Goal: Task Accomplishment & Management: Manage account settings

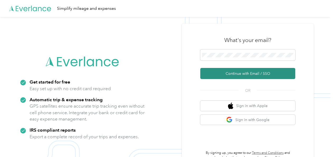
click at [229, 72] on button "Continue with Email / SSO" at bounding box center [247, 73] width 95 height 11
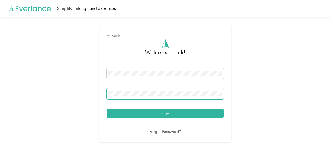
click at [107, 108] on button "Login" at bounding box center [165, 112] width 117 height 9
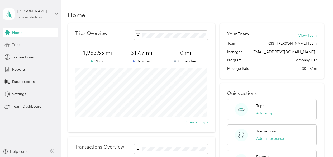
click at [14, 47] on span "Trips" at bounding box center [16, 45] width 8 height 6
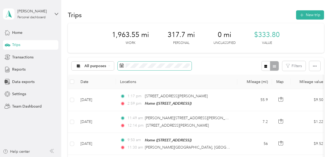
click at [179, 69] on span at bounding box center [155, 65] width 74 height 9
click at [26, 32] on div "Home" at bounding box center [30, 32] width 55 height 9
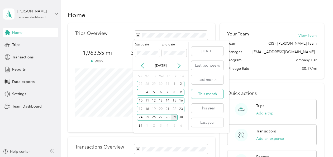
click at [198, 93] on button "This month" at bounding box center [207, 93] width 32 height 9
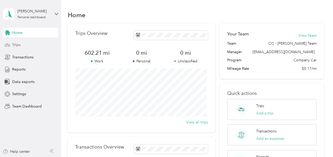
click at [8, 45] on icon at bounding box center [7, 45] width 6 height 6
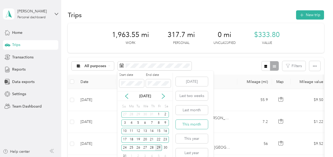
click at [188, 124] on button "This month" at bounding box center [192, 123] width 32 height 9
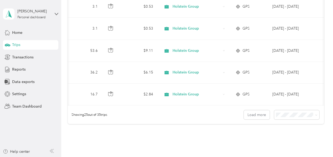
scroll to position [0, 172]
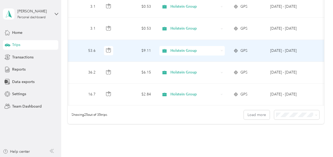
click at [322, 40] on td at bounding box center [323, 51] width 18 height 22
click at [322, 156] on div at bounding box center [165, 157] width 330 height 0
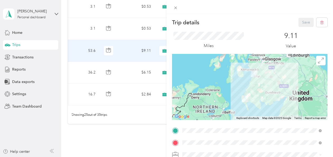
click at [133, 139] on div "Trip details Save This trip cannot be edited because it is either under review,…" at bounding box center [166, 78] width 333 height 157
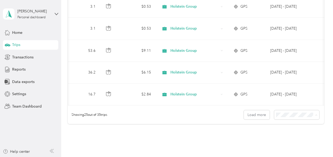
click at [297, 133] on div "100 per load" at bounding box center [295, 136] width 38 height 6
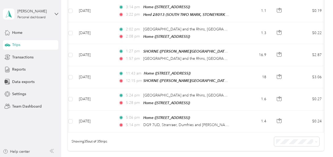
scroll to position [720, 0]
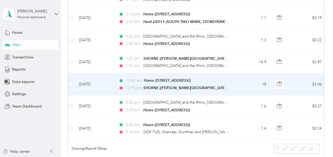
click at [235, 73] on td "11:43 am Home ([STREET_ADDRESS] , [GEOGRAPHIC_DATA], [GEOGRAPHIC_DATA]) 12:15 p…" at bounding box center [174, 84] width 121 height 22
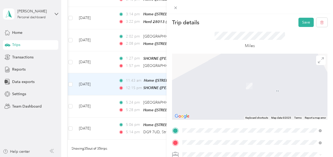
click at [264, 80] on span "DG9 [STREET_ADDRESS][PERSON_NAME]" at bounding box center [228, 78] width 72 height 5
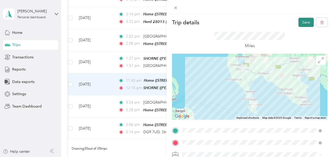
click at [300, 22] on button "Save" at bounding box center [305, 22] width 15 height 9
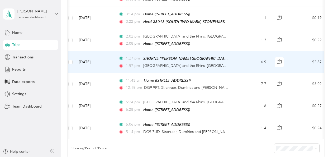
click at [243, 51] on td "16.9" at bounding box center [253, 62] width 35 height 22
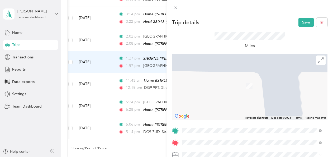
click at [264, 64] on span "DG9 [STREET_ADDRESS][PERSON_NAME]" at bounding box center [228, 66] width 72 height 5
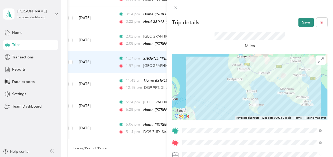
click at [302, 20] on button "Save" at bounding box center [305, 22] width 15 height 9
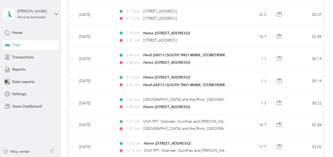
scroll to position [656, 0]
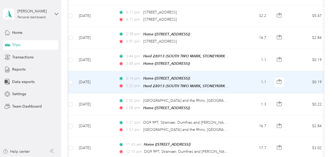
click at [242, 73] on td "1.1" at bounding box center [253, 82] width 35 height 22
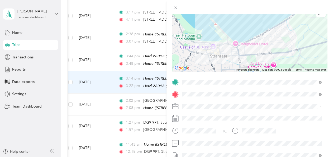
scroll to position [50, 0]
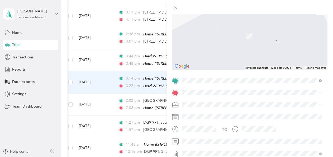
click at [261, 108] on li "DG9 [STREET_ADDRESS][PERSON_NAME]" at bounding box center [251, 110] width 143 height 11
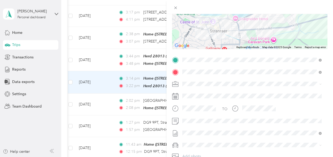
scroll to position [0, 0]
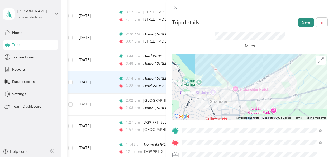
click at [302, 21] on button "Save" at bounding box center [305, 22] width 15 height 9
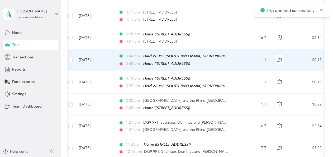
click at [242, 49] on td "1.1" at bounding box center [253, 60] width 35 height 22
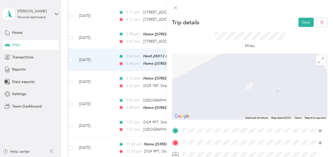
click at [264, 89] on span "DG9 [STREET_ADDRESS][PERSON_NAME]" at bounding box center [228, 86] width 72 height 5
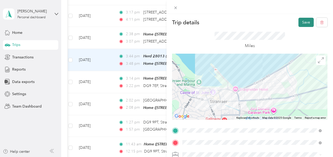
click at [301, 22] on button "Save" at bounding box center [305, 22] width 15 height 9
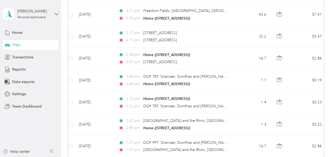
scroll to position [628, 0]
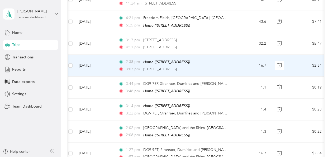
click at [241, 60] on td "16.7" at bounding box center [253, 66] width 35 height 22
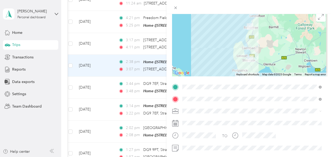
scroll to position [49, 0]
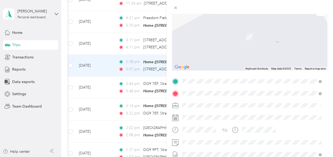
click at [226, 31] on span "[STREET_ADDRESS]" at bounding box center [208, 28] width 33 height 5
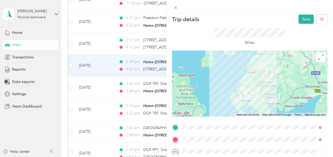
scroll to position [0, 0]
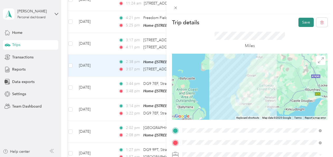
click at [301, 24] on button "Save" at bounding box center [305, 22] width 15 height 9
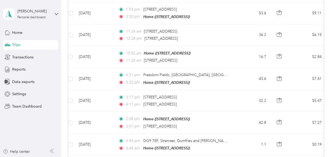
scroll to position [570, 0]
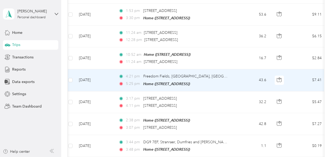
click at [245, 70] on td "43.6" at bounding box center [253, 80] width 35 height 22
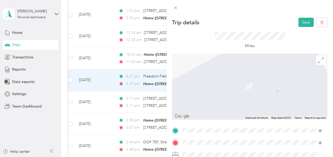
click at [306, 70] on div "[STREET_ADDRESS]" at bounding box center [252, 66] width 136 height 7
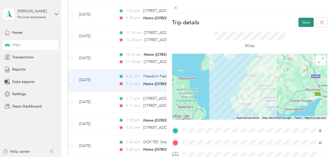
click at [300, 19] on button "Save" at bounding box center [305, 22] width 15 height 9
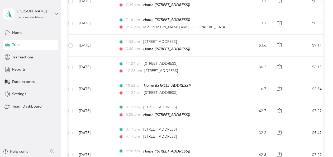
drag, startPoint x: 237, startPoint y: 156, endPoint x: 260, endPoint y: 159, distance: 22.6
click at [260, 156] on html "[PERSON_NAME] Personal dashboard Home Trips Transactions Reports Data exports S…" at bounding box center [165, 78] width 330 height 157
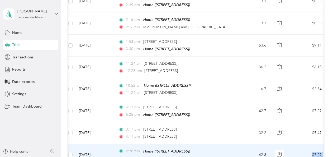
drag, startPoint x: 257, startPoint y: 155, endPoint x: 276, endPoint y: 153, distance: 19.1
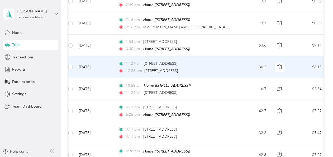
click at [243, 57] on td "36.2" at bounding box center [253, 67] width 35 height 22
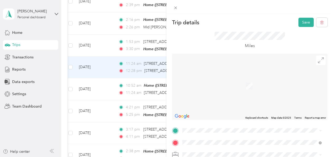
click at [226, 75] on span "[STREET_ADDRESS]" at bounding box center [208, 72] width 33 height 4
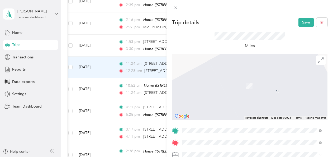
click at [272, 98] on div "[STREET_ADDRESS]" at bounding box center [252, 94] width 136 height 7
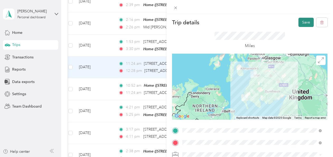
click at [303, 21] on button "Save" at bounding box center [305, 22] width 15 height 9
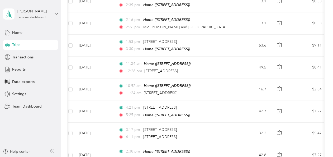
drag, startPoint x: 246, startPoint y: 155, endPoint x: 268, endPoint y: 160, distance: 22.1
click at [268, 156] on html "[PERSON_NAME] Personal dashboard Home Trips Transactions Reports Data exports S…" at bounding box center [165, 78] width 330 height 157
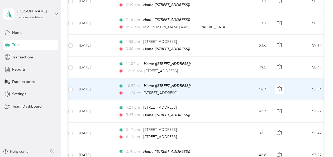
click at [236, 78] on td "16.7" at bounding box center [253, 89] width 35 height 22
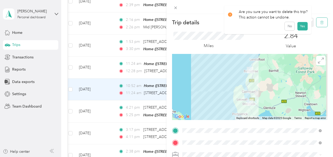
click at [319, 25] on button "button" at bounding box center [321, 22] width 11 height 9
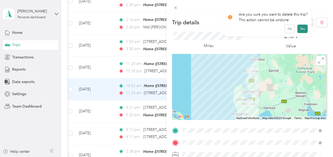
click at [303, 29] on button "Yes" at bounding box center [302, 29] width 10 height 8
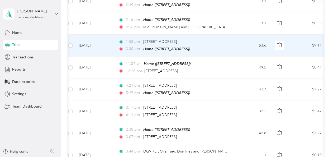
click at [232, 35] on td "1:53 pm [STREET_ADDRESS] 3:30 pm Home ([STREET_ADDRESS])" at bounding box center [174, 46] width 121 height 22
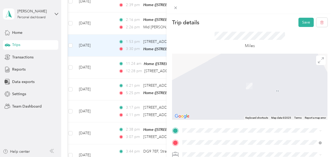
click at [226, 67] on span "[STREET_ADDRESS]" at bounding box center [208, 65] width 33 height 5
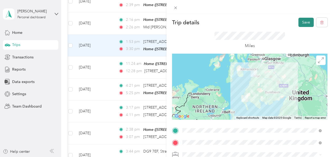
click at [302, 22] on button "Save" at bounding box center [305, 22] width 15 height 9
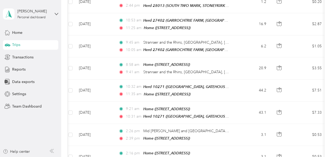
scroll to position [404, 0]
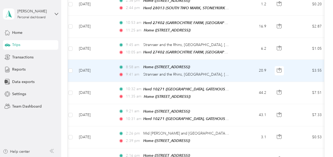
click at [242, 66] on td "20.9" at bounding box center [253, 71] width 35 height 22
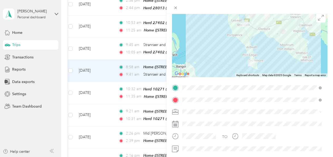
scroll to position [44, 0]
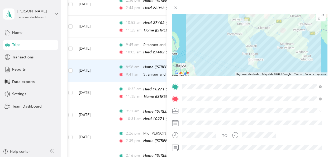
click at [256, 43] on span "INSHANKS, [GEOGRAPHIC_DATA], DG9 9HQ, [GEOGRAPHIC_DATA], [GEOGRAPHIC_DATA], [GE…" at bounding box center [251, 46] width 119 height 10
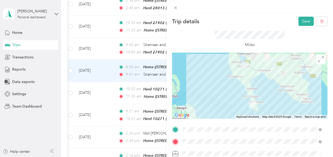
scroll to position [0, 0]
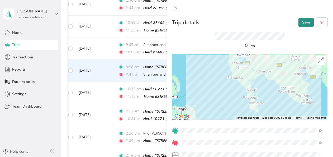
click at [302, 23] on button "Save" at bounding box center [305, 22] width 15 height 9
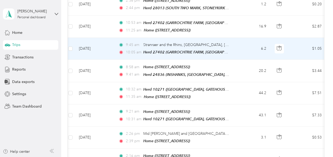
click at [237, 42] on td "6.2" at bounding box center [253, 49] width 35 height 22
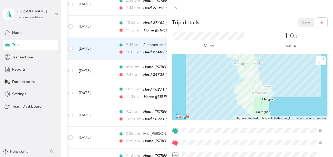
click at [243, 81] on div "TEAM Herd 24836 INSHANKS, [GEOGRAPHIC_DATA], DG9 9HQ, [GEOGRAPHIC_DATA], [GEOGR…" at bounding box center [255, 74] width 127 height 18
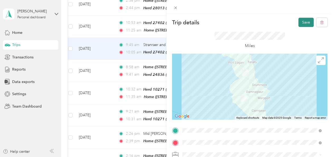
click at [302, 23] on button "Save" at bounding box center [305, 22] width 15 height 9
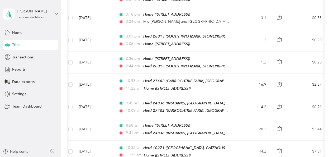
scroll to position [347, 0]
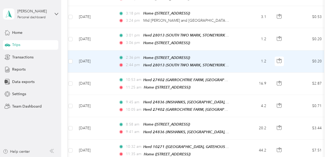
click at [243, 59] on td "1.2" at bounding box center [253, 61] width 35 height 22
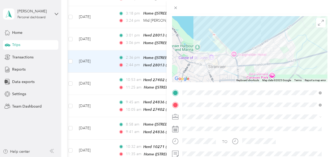
scroll to position [40, 0]
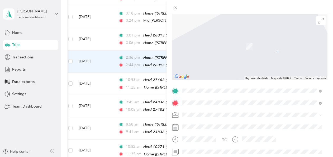
click at [264, 61] on span "DG9 [STREET_ADDRESS][PERSON_NAME]" at bounding box center [228, 58] width 72 height 5
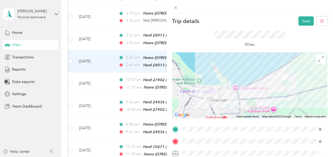
scroll to position [0, 0]
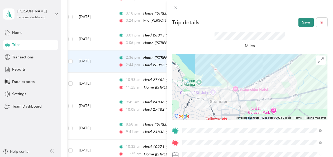
click at [303, 20] on button "Save" at bounding box center [305, 22] width 15 height 9
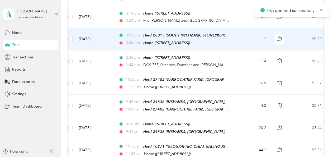
click at [242, 35] on td "1.2" at bounding box center [253, 39] width 35 height 22
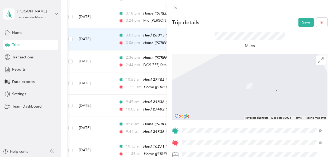
click at [264, 89] on span "DG9 [STREET_ADDRESS][PERSON_NAME]" at bounding box center [228, 86] width 72 height 5
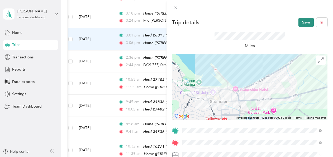
click at [299, 21] on button "Save" at bounding box center [305, 22] width 15 height 9
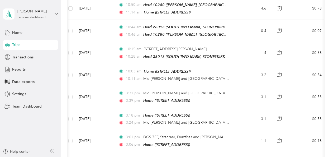
scroll to position [244, 0]
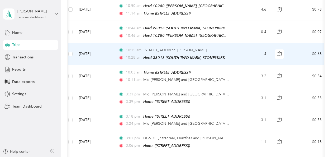
click at [239, 51] on td "4" at bounding box center [253, 54] width 35 height 22
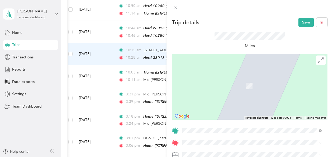
click at [264, 99] on span "DG9 [STREET_ADDRESS][PERSON_NAME]" at bounding box center [228, 96] width 72 height 5
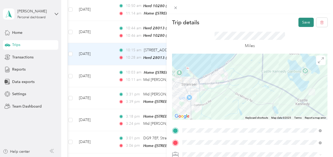
click at [303, 21] on button "Save" at bounding box center [305, 22] width 15 height 9
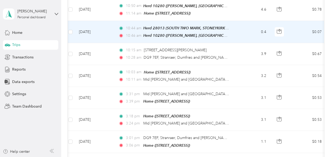
click at [237, 37] on td "0.4" at bounding box center [253, 32] width 35 height 22
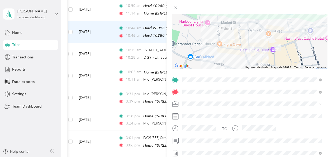
scroll to position [51, 0]
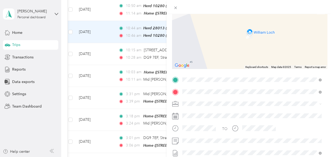
click at [262, 98] on span "DG9 [STREET_ADDRESS][PERSON_NAME]" at bounding box center [228, 98] width 72 height 5
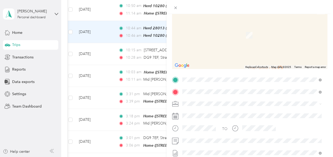
click at [226, 34] on span "[STREET_ADDRESS]" at bounding box center [208, 35] width 33 height 4
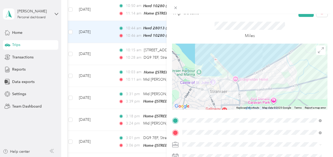
scroll to position [0, 0]
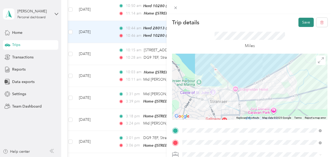
click at [303, 24] on button "Save" at bounding box center [305, 22] width 15 height 9
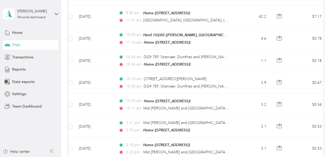
scroll to position [211, 0]
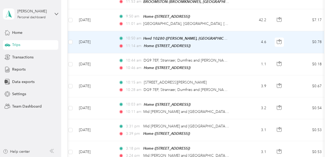
click at [248, 40] on td "4.6" at bounding box center [253, 42] width 35 height 22
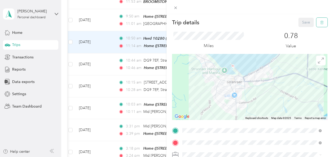
click at [321, 22] on button "button" at bounding box center [321, 22] width 11 height 9
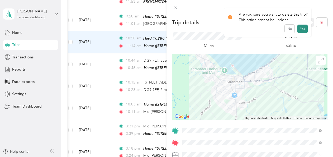
click at [301, 27] on button "Yes" at bounding box center [302, 29] width 10 height 8
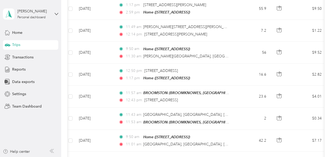
scroll to position [87, 0]
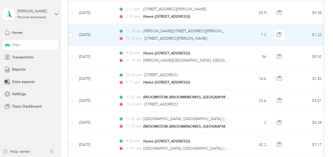
click at [232, 36] on td "11:49 am [PERSON_NAME]`s Autos, [PERSON_NAME][STREET_ADDRESS] 12:14 pm 172–[STR…" at bounding box center [174, 35] width 121 height 22
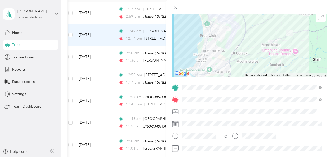
scroll to position [42, 0]
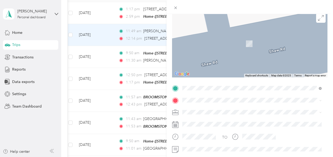
click at [257, 45] on span "[GEOGRAPHIC_DATA], MOSSBLOWN, KA6 5AS, BY AYR, [GEOGRAPHIC_DATA], [GEOGRAPHIC_D…" at bounding box center [240, 47] width 97 height 10
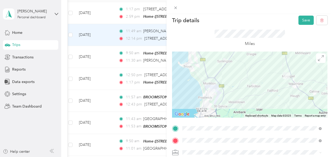
scroll to position [0, 0]
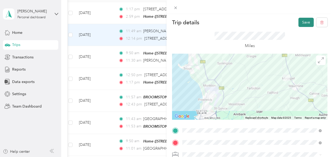
click at [300, 22] on button "Save" at bounding box center [305, 22] width 15 height 9
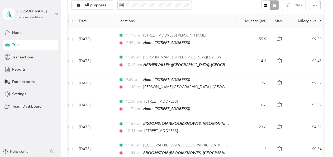
scroll to position [59, 0]
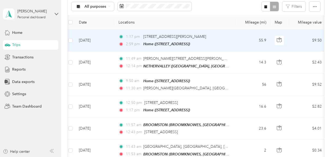
click at [226, 36] on div "1:17 pm [STREET_ADDRESS][PERSON_NAME]" at bounding box center [173, 37] width 111 height 6
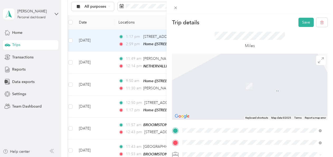
click at [267, 75] on span "[GEOGRAPHIC_DATA], MOSSBLOWN, KA6 5AS, BY AYR, [GEOGRAPHIC_DATA], [GEOGRAPHIC_D…" at bounding box center [240, 78] width 97 height 10
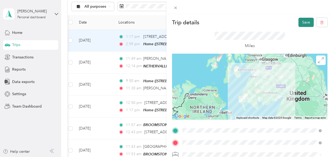
click at [301, 21] on button "Save" at bounding box center [305, 22] width 15 height 9
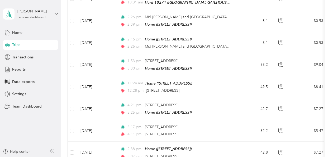
scroll to position [473, 0]
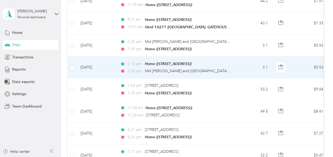
click at [140, 68] on span "2:26 pm" at bounding box center [134, 71] width 15 height 6
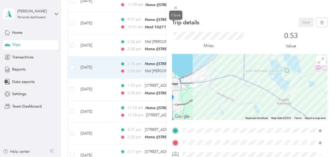
click at [176, 10] on span at bounding box center [175, 7] width 7 height 7
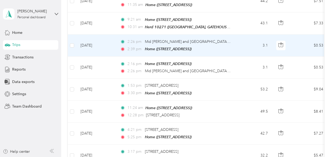
click at [132, 46] on span "2:39 pm" at bounding box center [134, 49] width 15 height 6
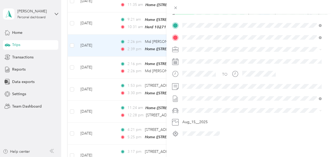
scroll to position [108, 0]
click at [215, 119] on button "Aug_15__2025" at bounding box center [253, 121] width 147 height 7
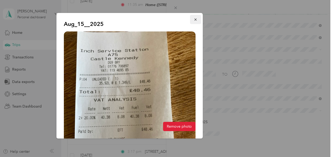
click at [194, 20] on icon "button" at bounding box center [196, 20] width 4 height 4
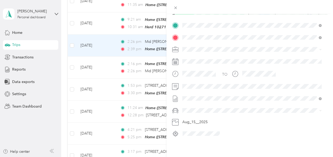
click at [21, 33] on div "Trip details Save This trip cannot be edited because it is either under review,…" at bounding box center [166, 78] width 333 height 157
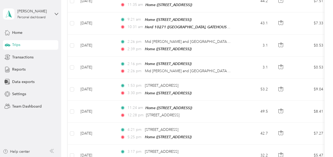
click at [21, 33] on span "Home" at bounding box center [17, 33] width 10 height 6
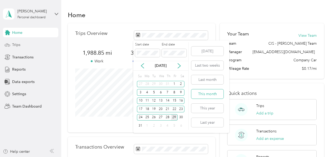
click at [210, 96] on button "This month" at bounding box center [207, 93] width 32 height 9
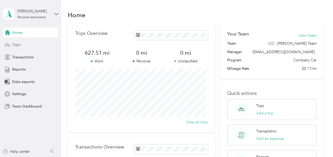
click at [39, 44] on div "Trips" at bounding box center [30, 44] width 55 height 9
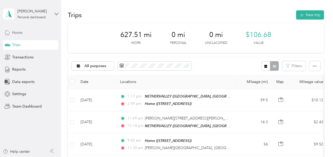
click at [34, 34] on div "Home" at bounding box center [30, 32] width 55 height 9
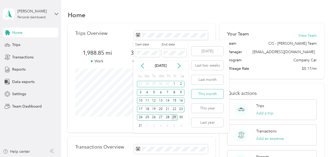
click at [212, 91] on button "This month" at bounding box center [207, 93] width 32 height 9
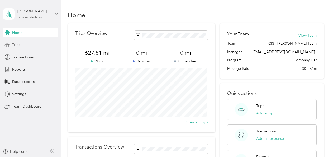
click at [25, 44] on div "Trips" at bounding box center [30, 44] width 55 height 9
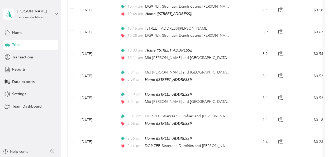
scroll to position [243, 0]
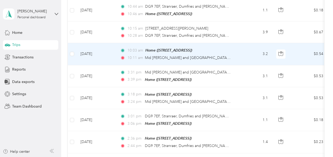
click at [235, 52] on td "10:03 am Home ([STREET_ADDRESS] , [GEOGRAPHIC_DATA], [GEOGRAPHIC_DATA]) 10:[GEO…" at bounding box center [176, 54] width 121 height 22
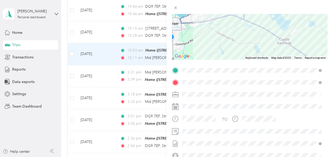
scroll to position [62, 0]
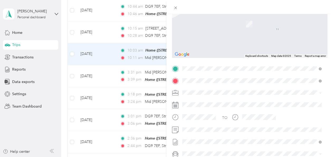
click at [255, 35] on span "DG9 [STREET_ADDRESS][PERSON_NAME]" at bounding box center [228, 35] width 72 height 5
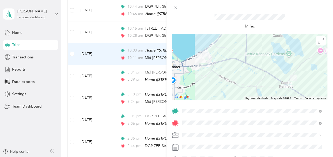
scroll to position [0, 0]
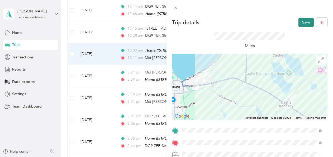
click at [302, 21] on button "Save" at bounding box center [305, 22] width 15 height 9
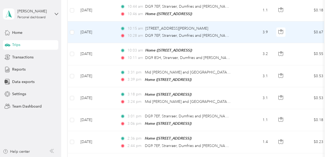
click at [238, 33] on td "3.9" at bounding box center [254, 32] width 35 height 22
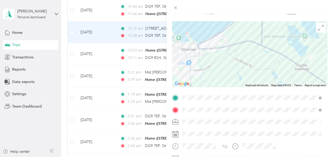
scroll to position [33, 0]
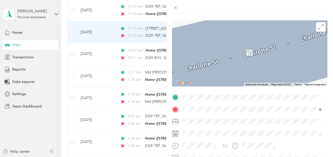
click at [249, 33] on span "DG9 [STREET_ADDRESS][PERSON_NAME]" at bounding box center [228, 30] width 72 height 5
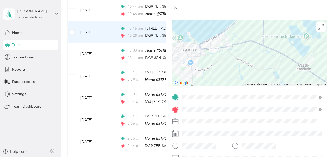
scroll to position [0, 0]
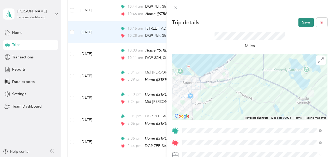
click at [304, 21] on button "Save" at bounding box center [305, 22] width 15 height 9
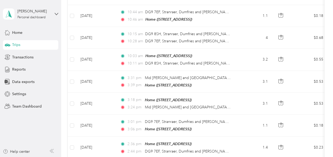
scroll to position [234, 0]
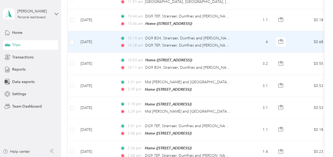
click at [230, 42] on div "10:28 am DG9 7EF, Stranraer, Dumfries and [PERSON_NAME]" at bounding box center [175, 45] width 111 height 6
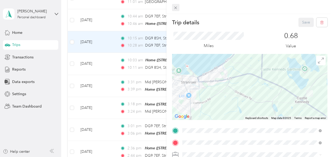
click at [175, 7] on icon at bounding box center [175, 8] width 4 height 4
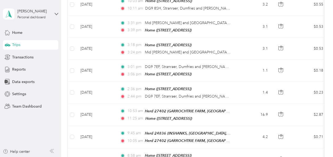
scroll to position [298, 0]
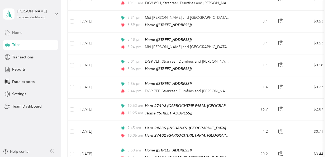
click at [31, 30] on div "Home" at bounding box center [30, 32] width 55 height 9
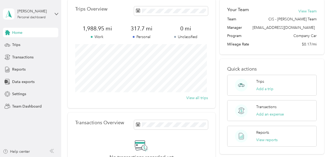
scroll to position [11, 0]
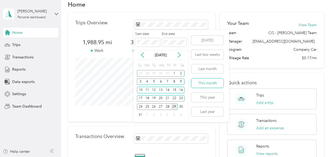
click at [211, 86] on button "This month" at bounding box center [207, 82] width 32 height 9
